Goal: Transaction & Acquisition: Purchase product/service

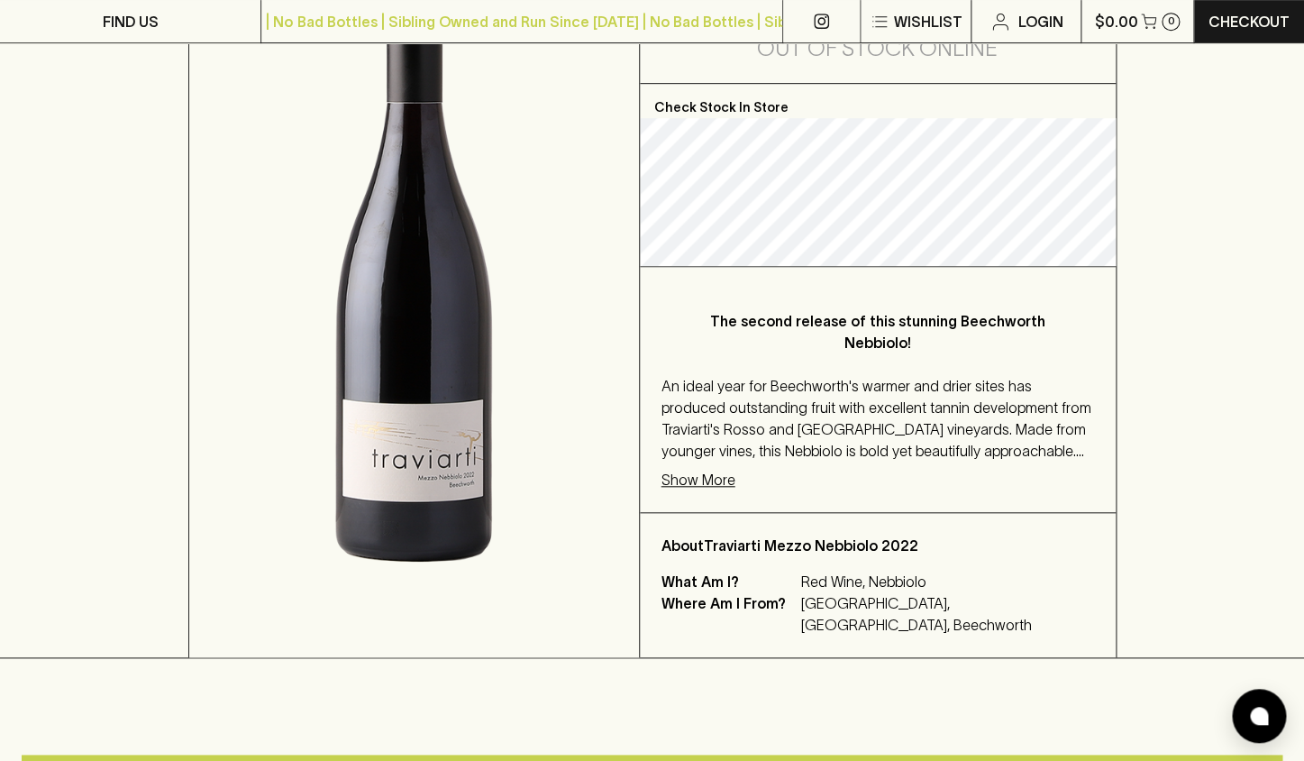
scroll to position [353, 0]
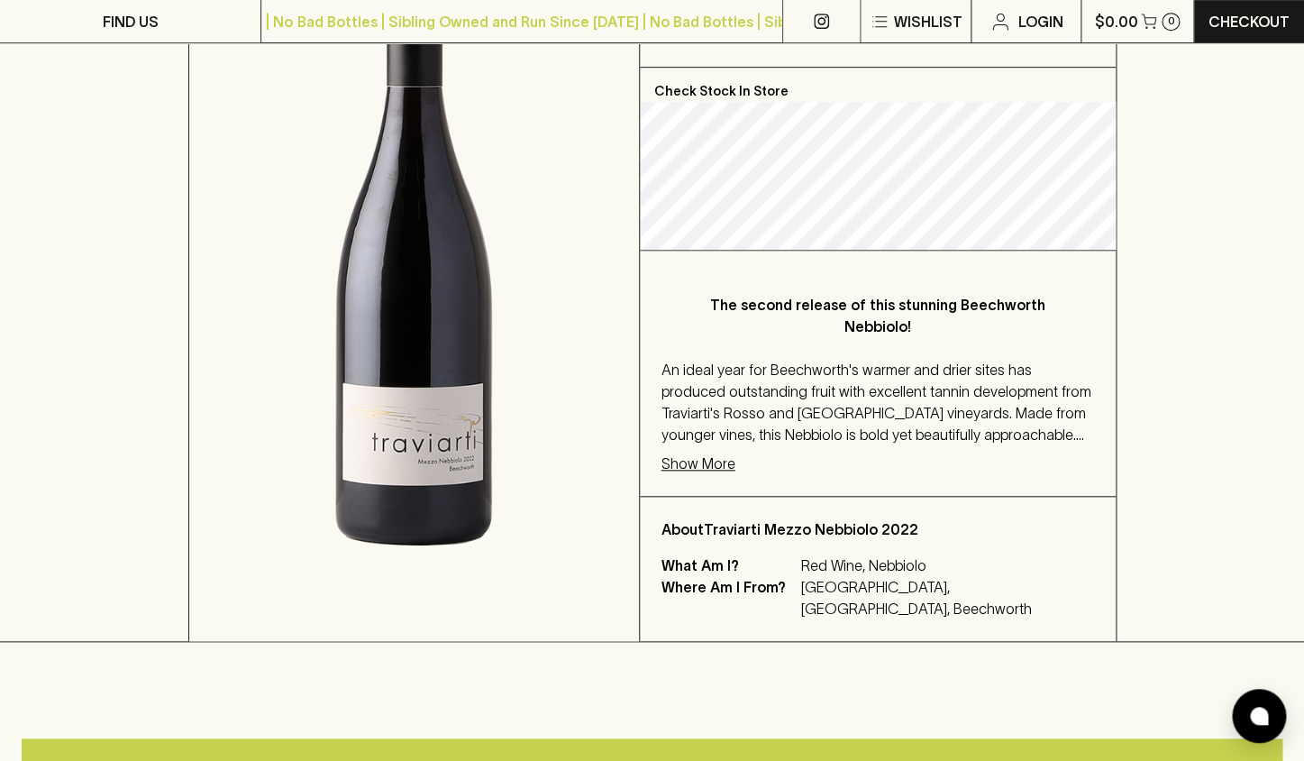
click at [701, 468] on p "Show More" at bounding box center [698, 463] width 74 height 22
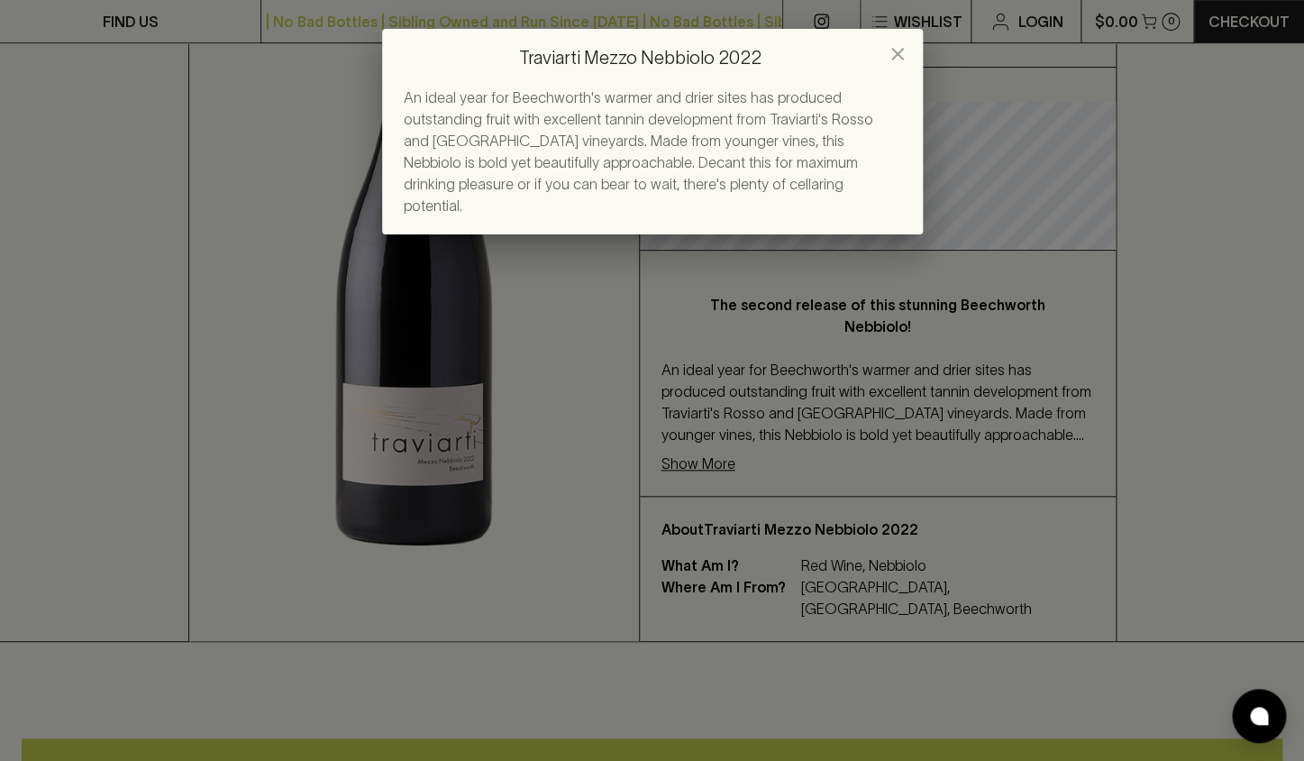
click at [897, 65] on icon "close" at bounding box center [898, 54] width 22 height 22
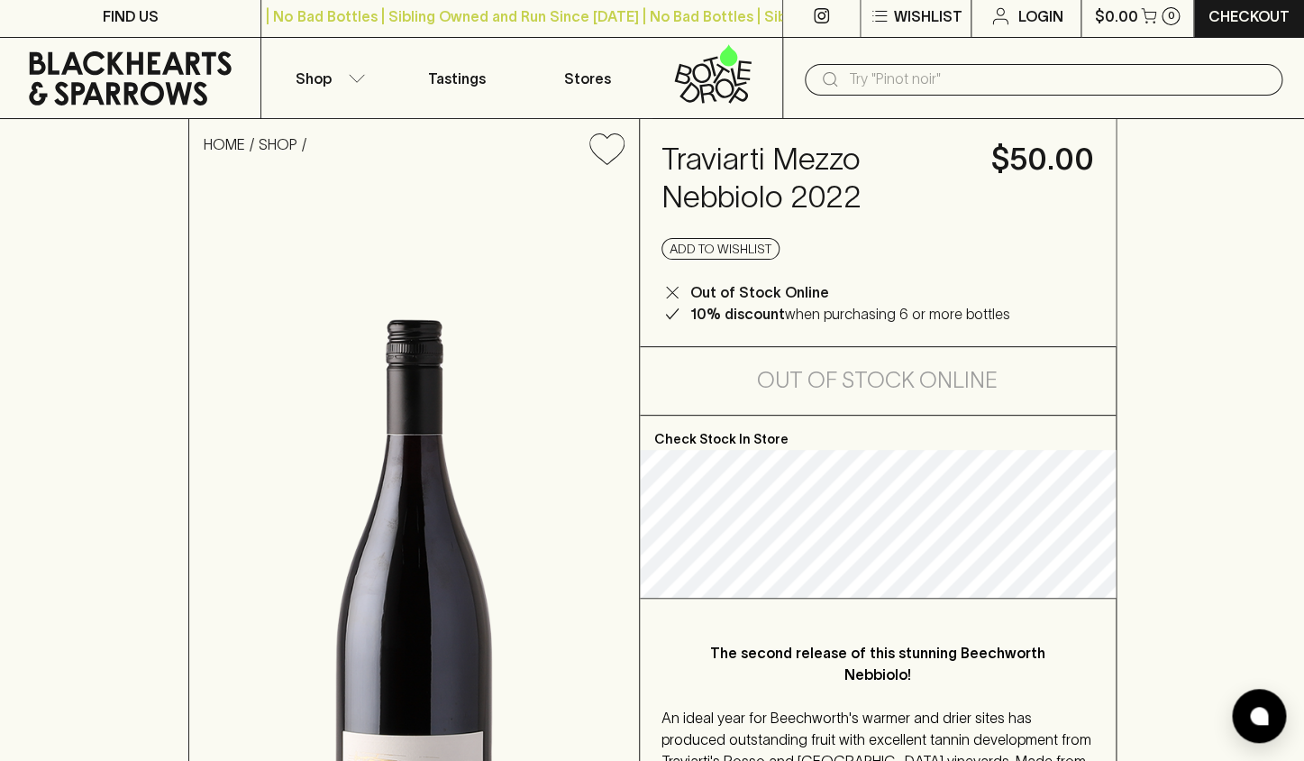
scroll to position [5, 0]
drag, startPoint x: 763, startPoint y: 160, endPoint x: 667, endPoint y: 160, distance: 96.4
click at [666, 160] on h4 "Traviarti Mezzo Nebbiolo 2022" at bounding box center [815, 179] width 308 height 76
copy h4 "Traviarti"
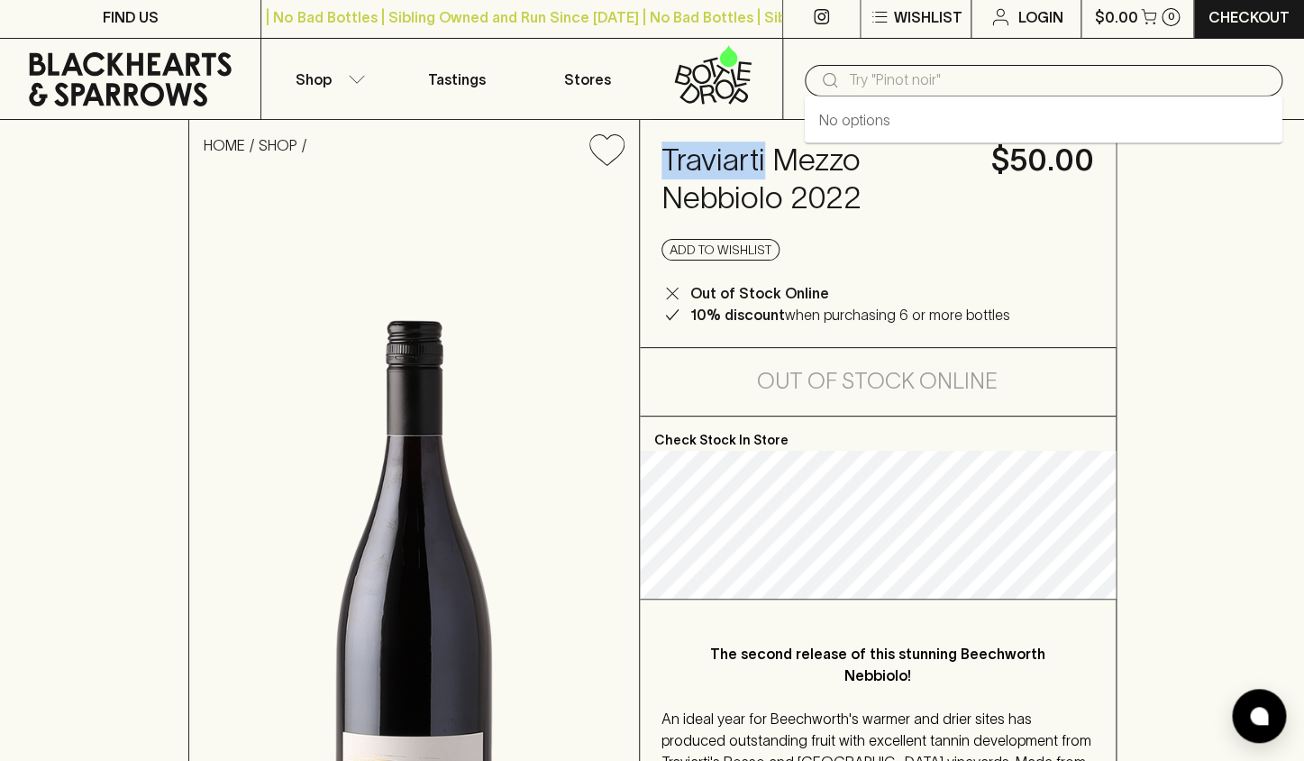
click at [866, 75] on input "text" at bounding box center [1058, 80] width 420 height 29
paste input "Traviarti"
type input "Traviarti"
